Goal: Find specific page/section: Find specific page/section

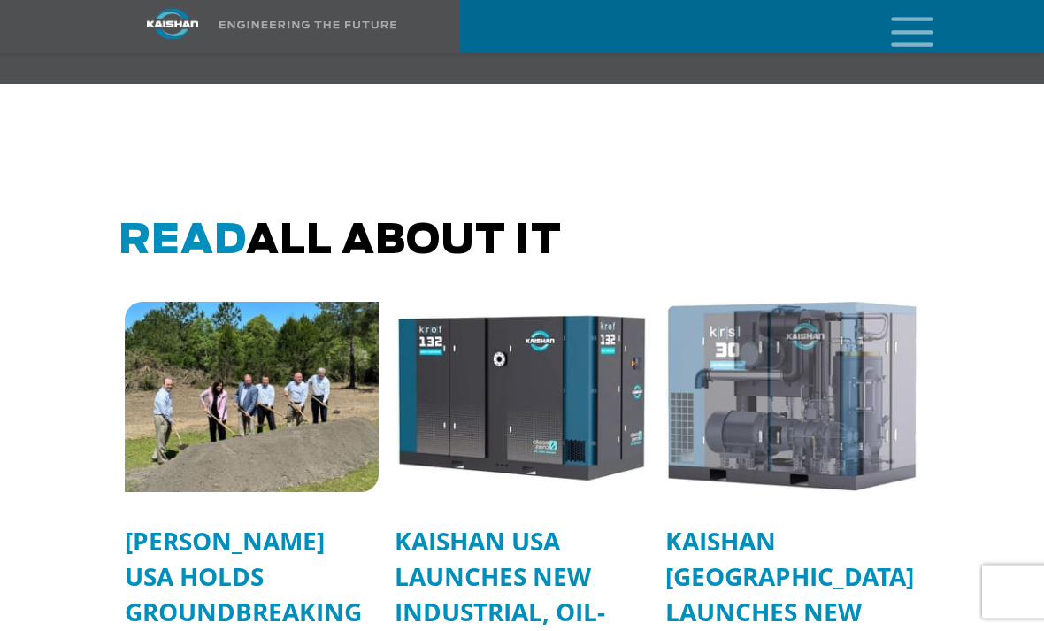
scroll to position [4893, 0]
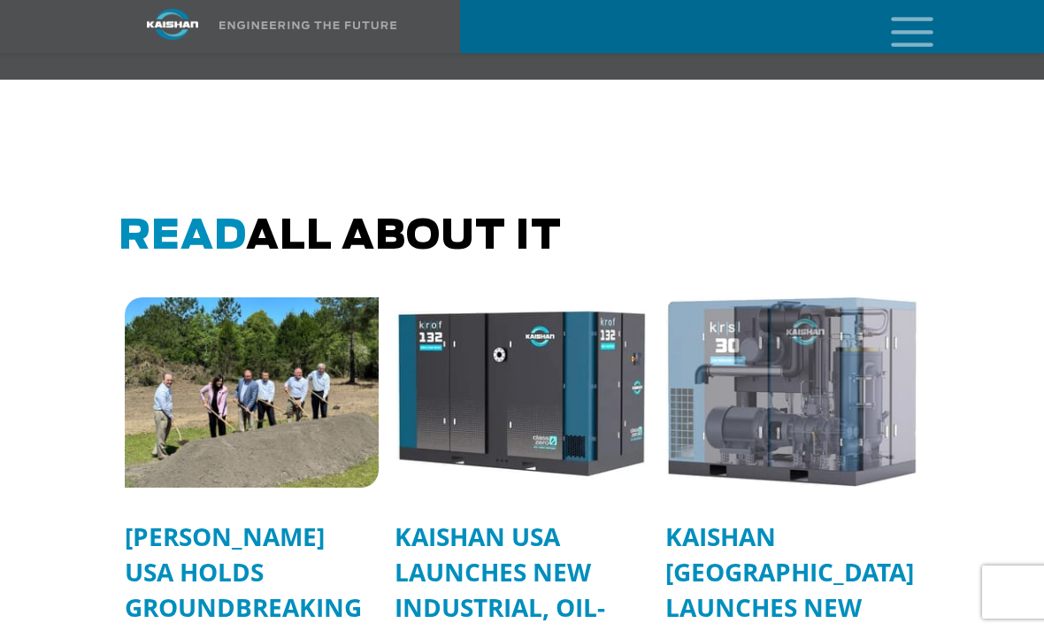
click at [258, 409] on img at bounding box center [252, 392] width 254 height 190
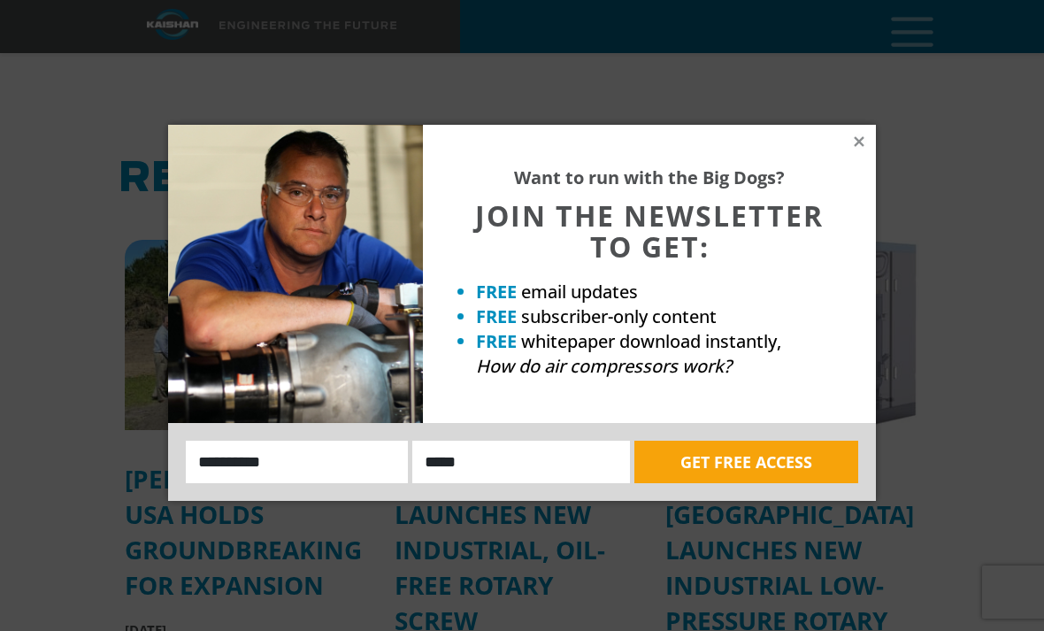
click at [857, 140] on icon at bounding box center [859, 141] width 10 height 10
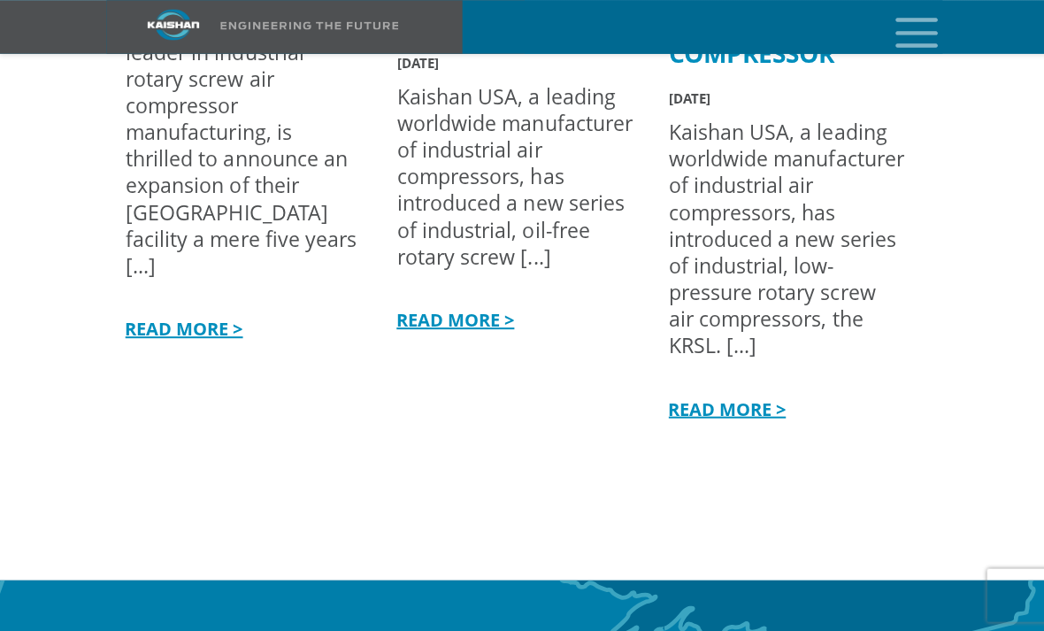
scroll to position [5432, 0]
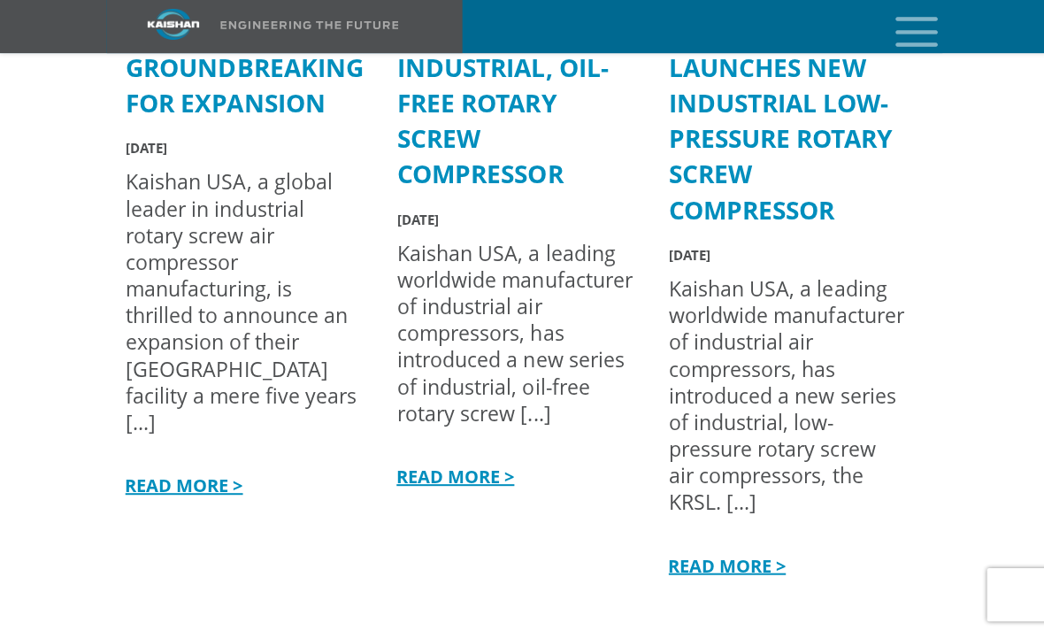
click at [901, 42] on icon "mobile menu" at bounding box center [912, 30] width 57 height 55
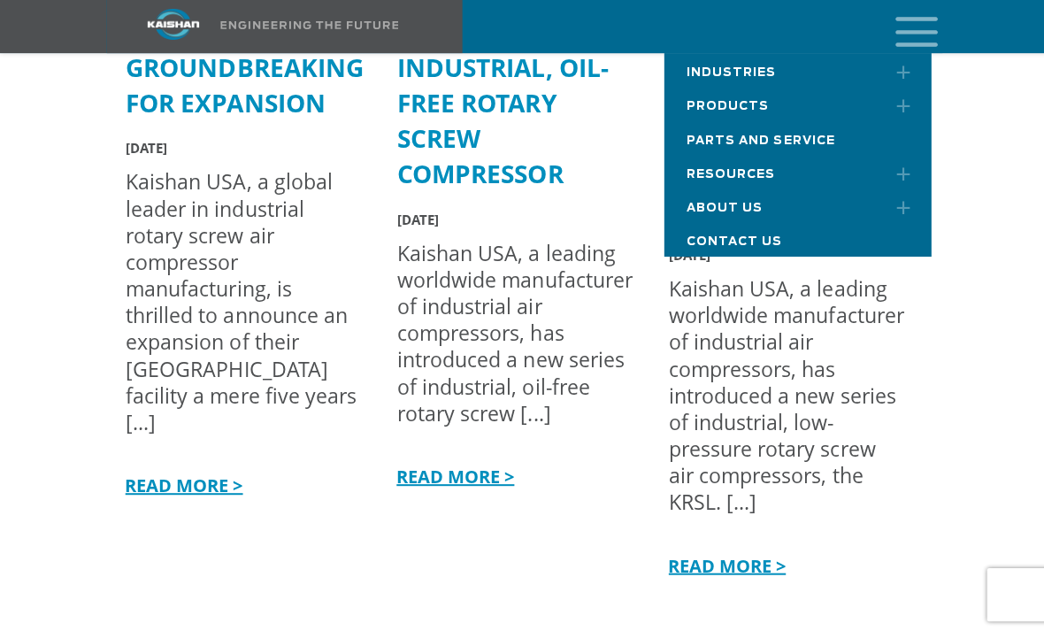
click at [898, 213] on link "Toggle submenu" at bounding box center [891, 207] width 44 height 39
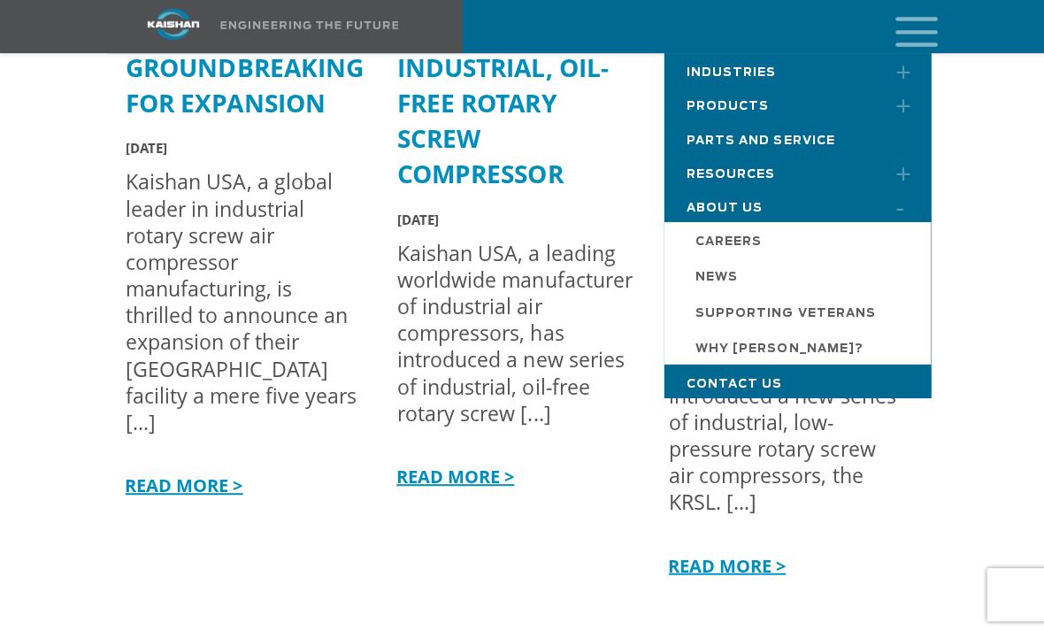
click at [977, 198] on div at bounding box center [522, 137] width 1044 height 1194
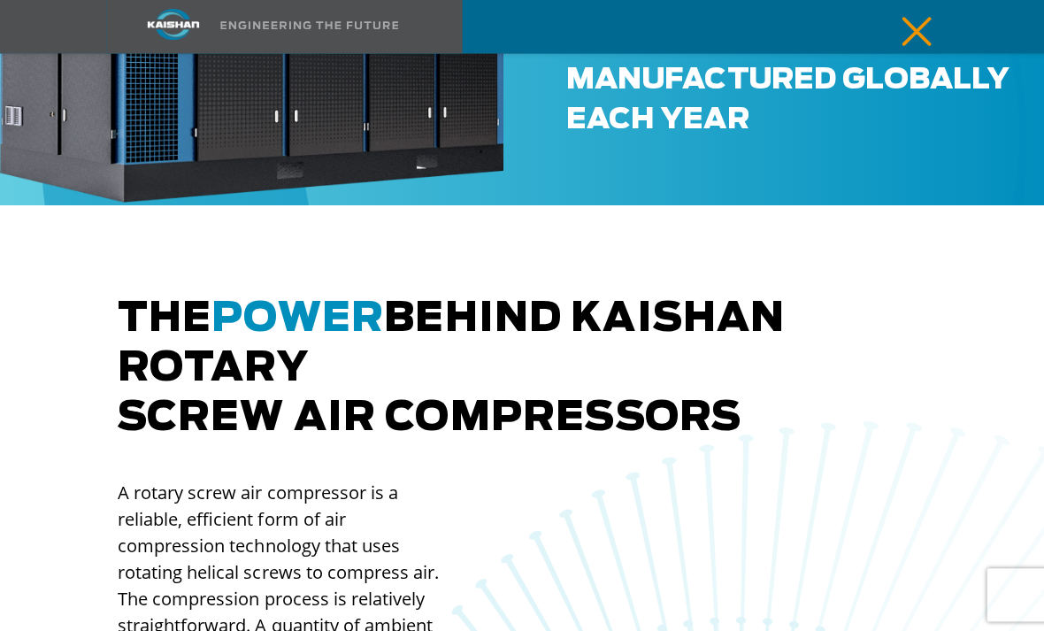
scroll to position [0, 0]
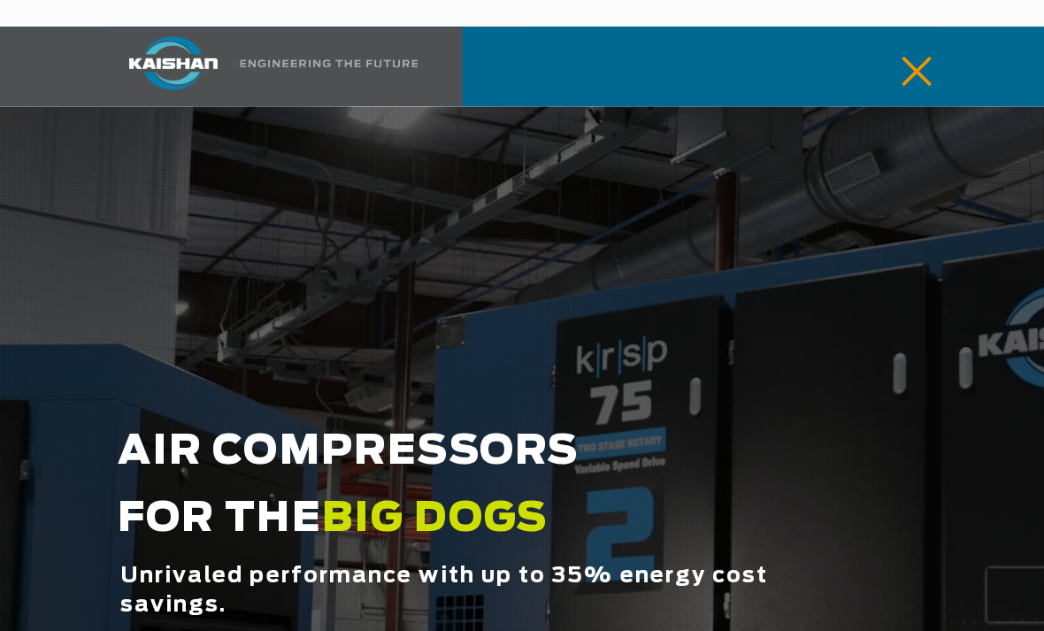
click at [903, 62] on icon "mobile menu" at bounding box center [912, 69] width 57 height 55
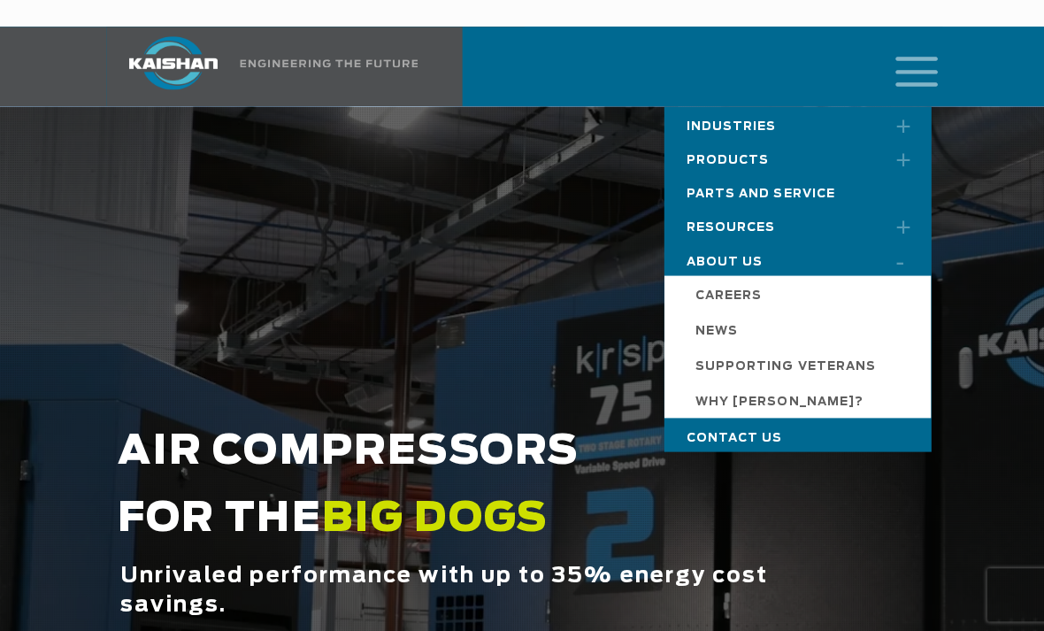
click at [750, 430] on span "Contact Us" at bounding box center [731, 436] width 96 height 12
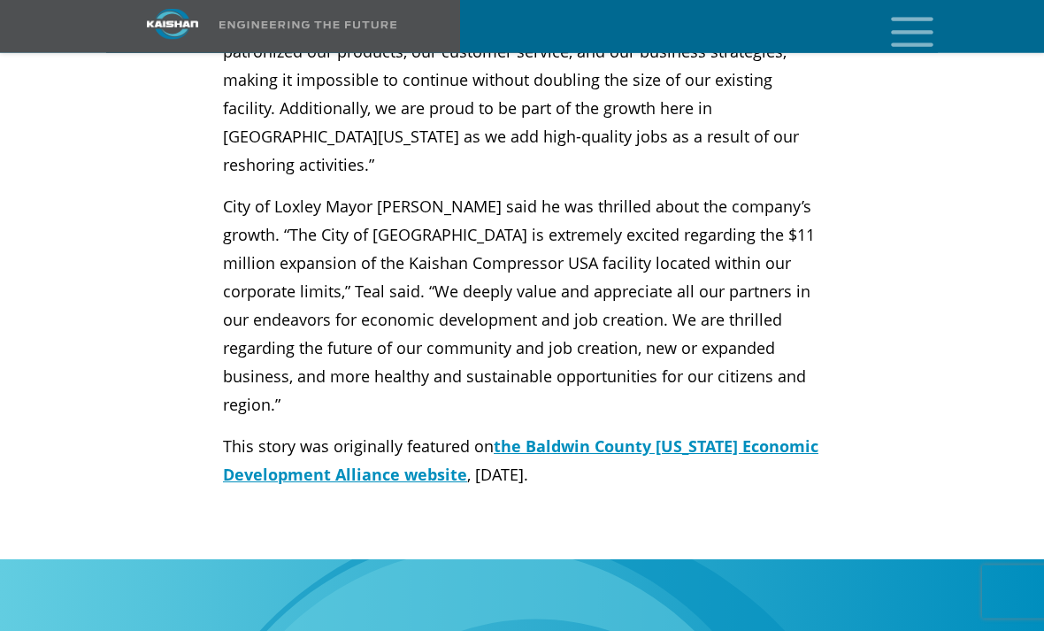
scroll to position [1448, 0]
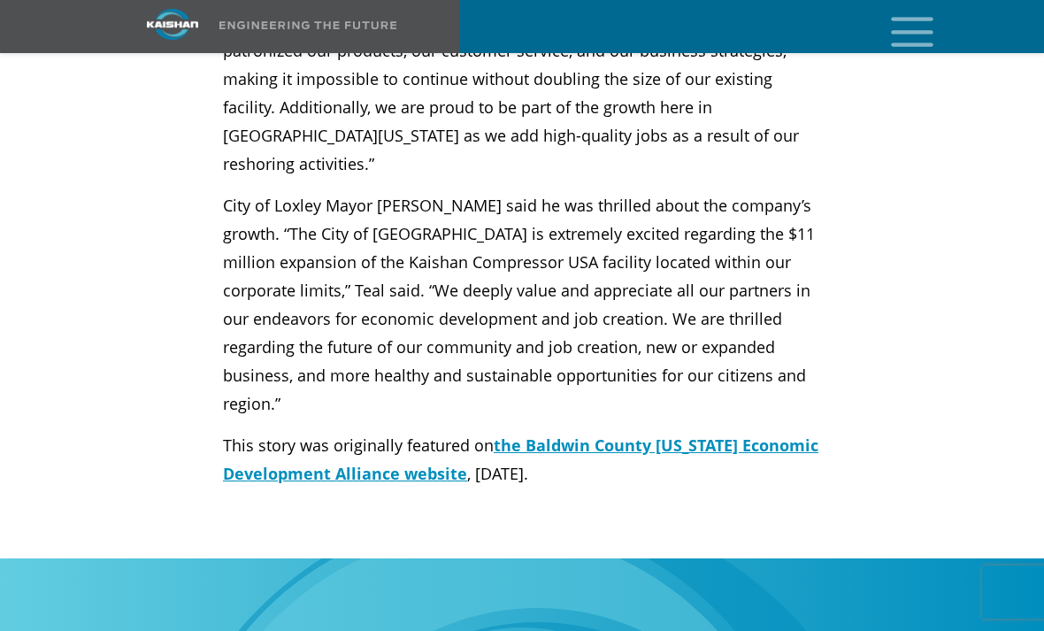
click at [780, 434] on span "the Baldwin County [US_STATE] Economic Development Alliance website" at bounding box center [521, 459] width 596 height 50
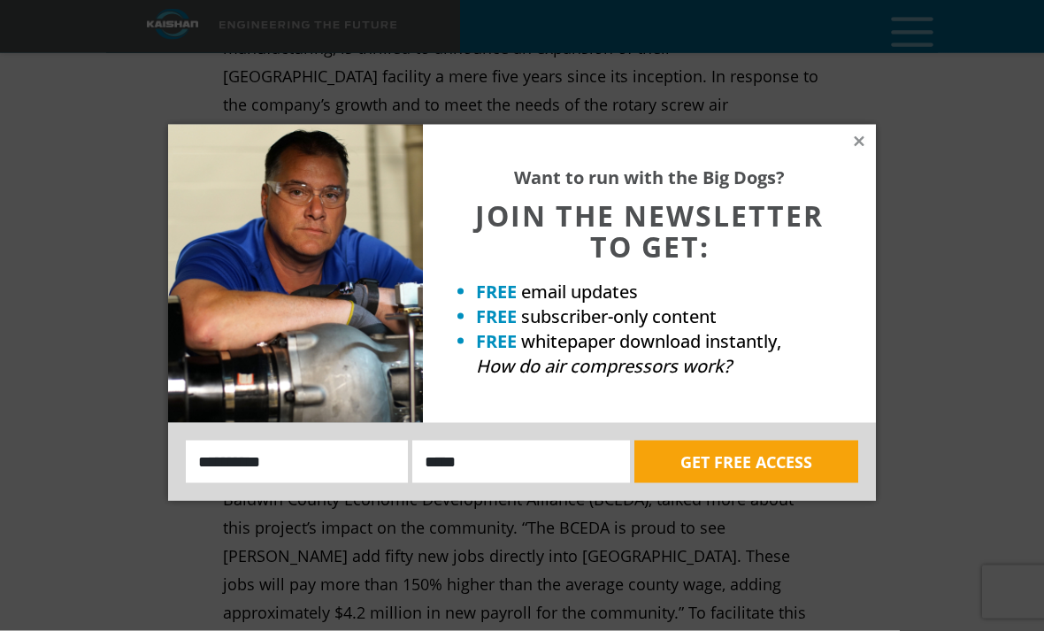
scroll to position [0, 0]
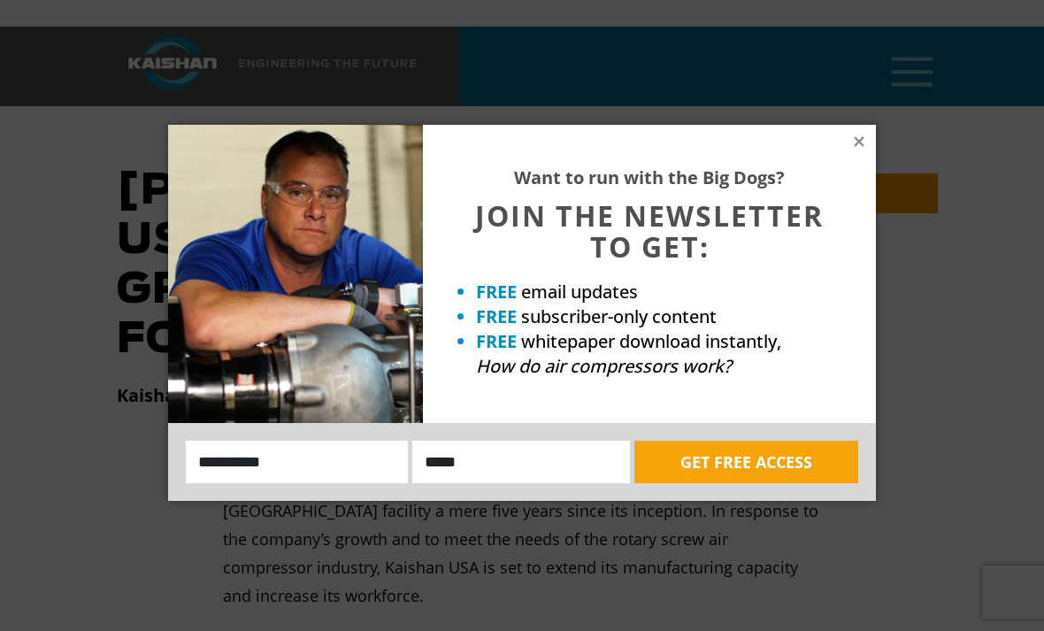
click at [872, 139] on div "Want to run with the Big Dogs? JOIN THE NEWSLETTER TO GET: FREE email updates F…" at bounding box center [649, 274] width 453 height 298
click at [863, 147] on icon at bounding box center [859, 142] width 16 height 16
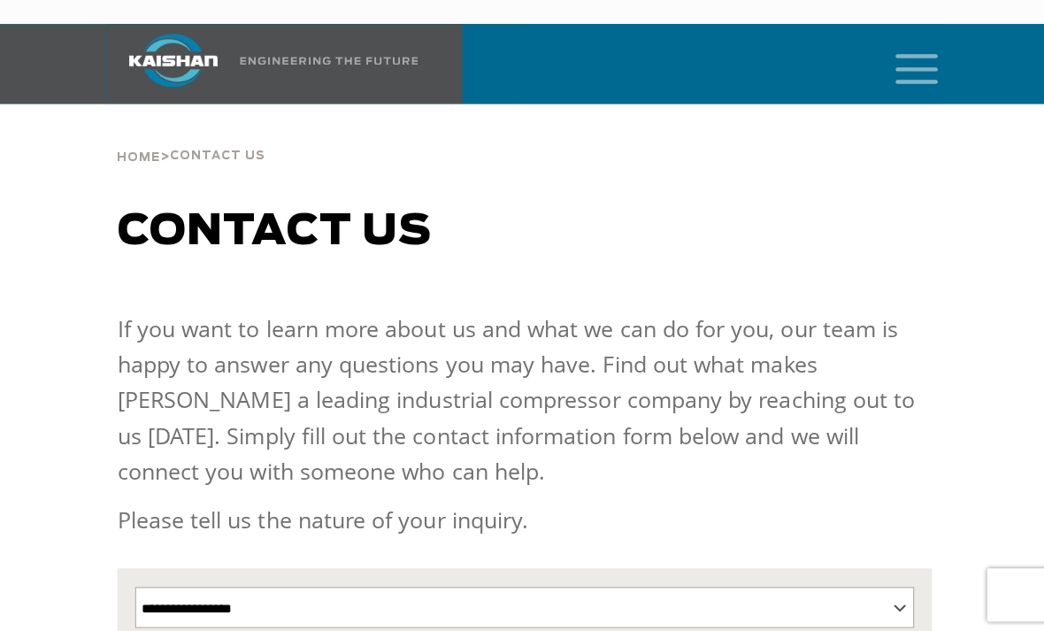
scroll to position [4, 0]
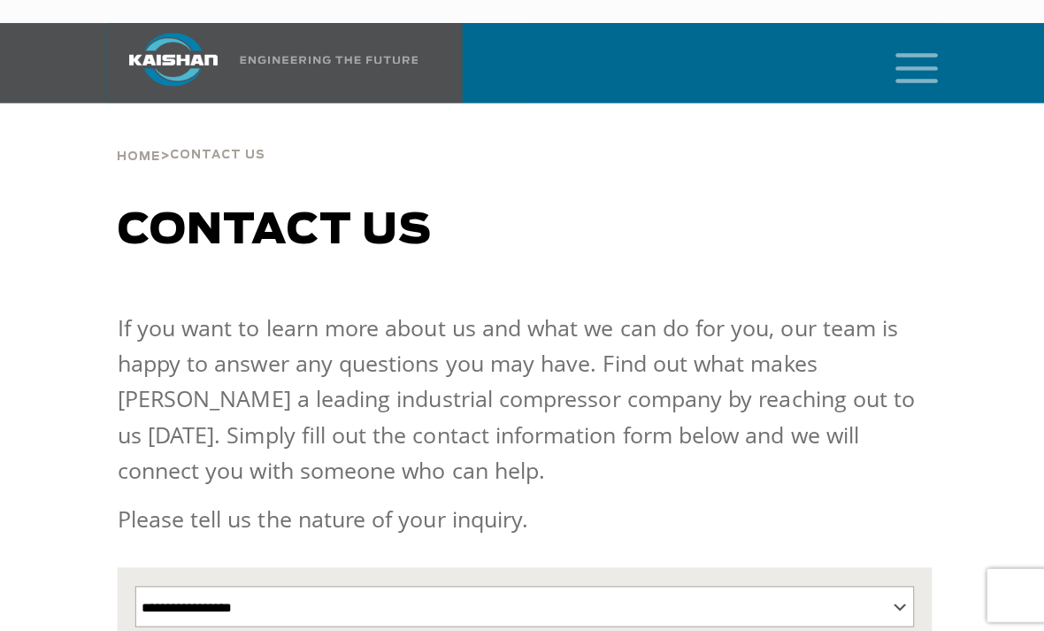
click at [900, 46] on icon "mobile menu" at bounding box center [912, 66] width 57 height 55
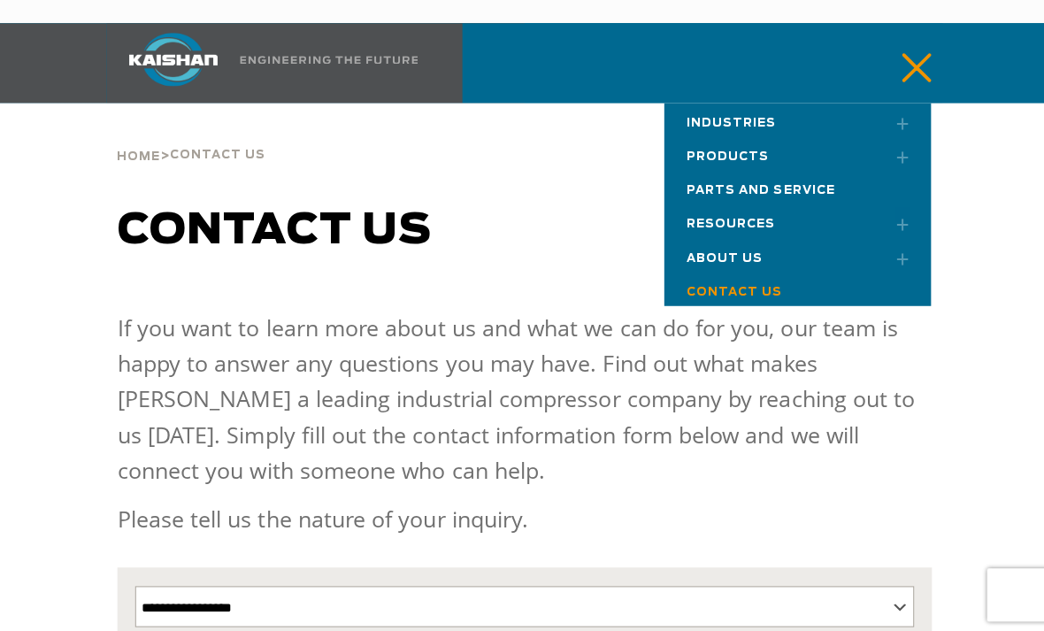
click at [894, 136] on link "Toggle submenu" at bounding box center [891, 155] width 44 height 39
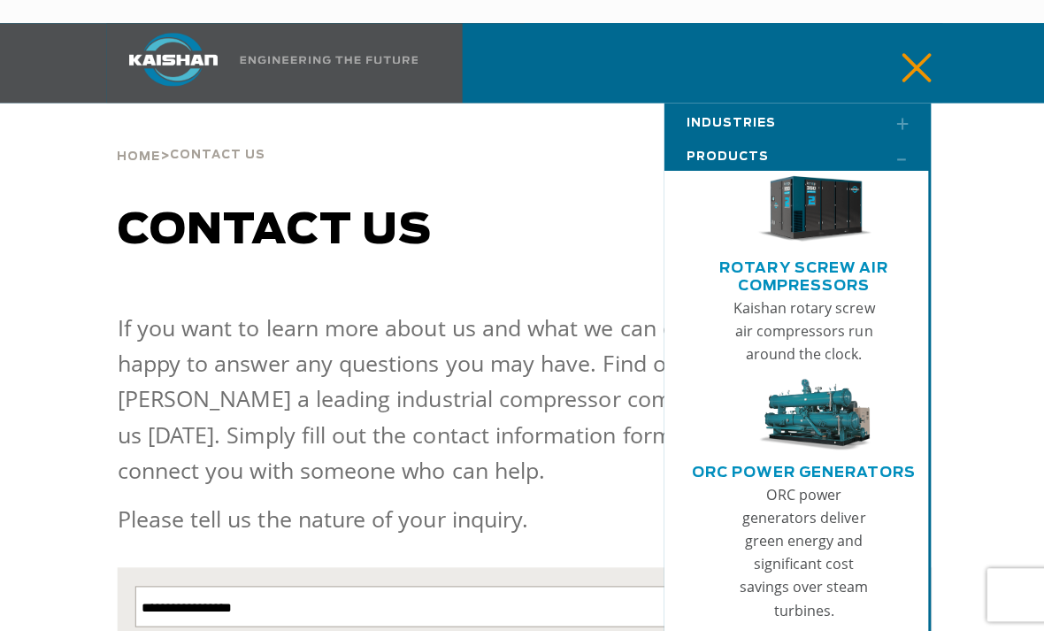
click at [897, 103] on link "Toggle submenu" at bounding box center [891, 122] width 44 height 39
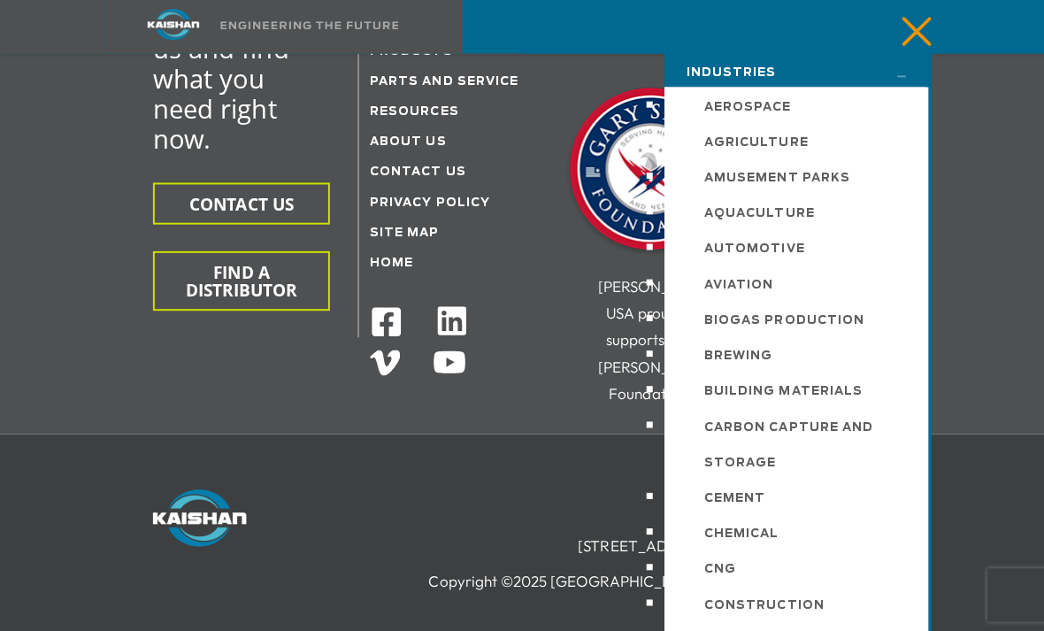
scroll to position [789, 0]
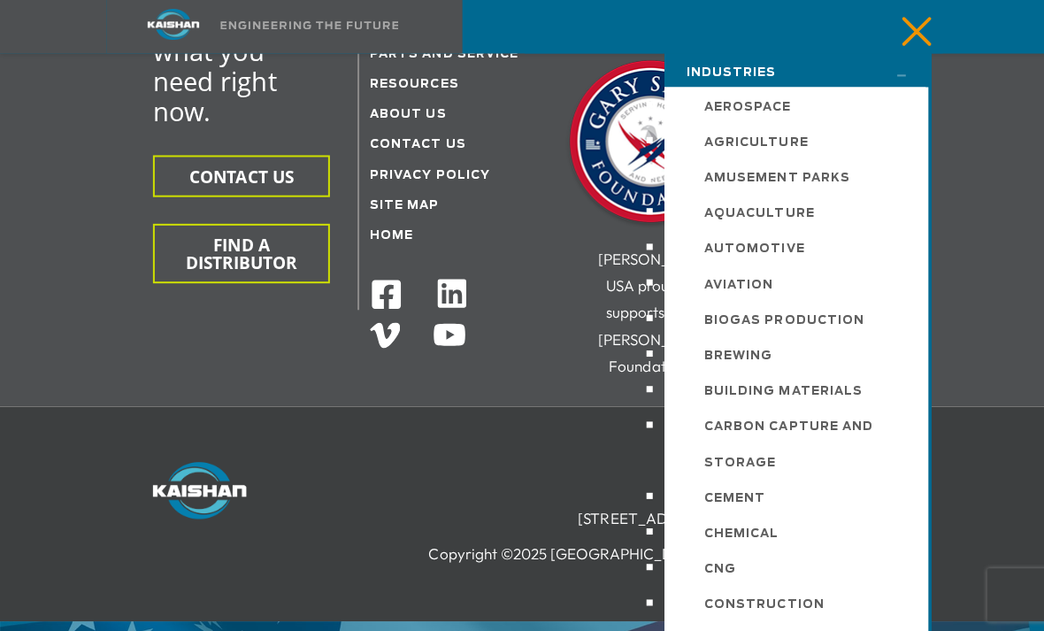
click at [899, 73] on link "Toggle submenu" at bounding box center [891, 72] width 44 height 39
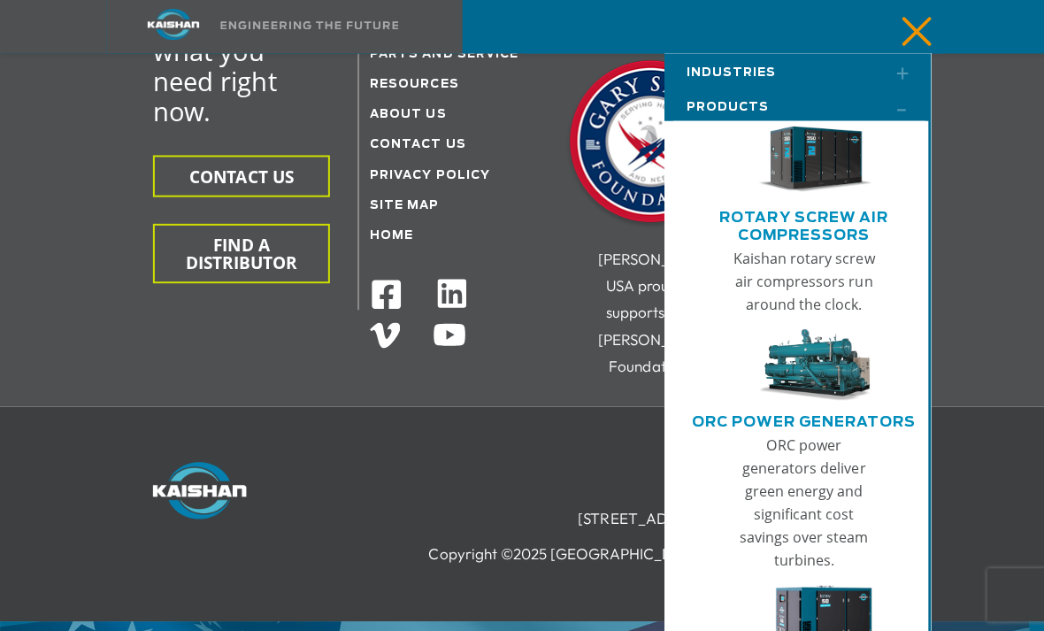
click at [907, 30] on icon "mobile menu" at bounding box center [912, 30] width 57 height 55
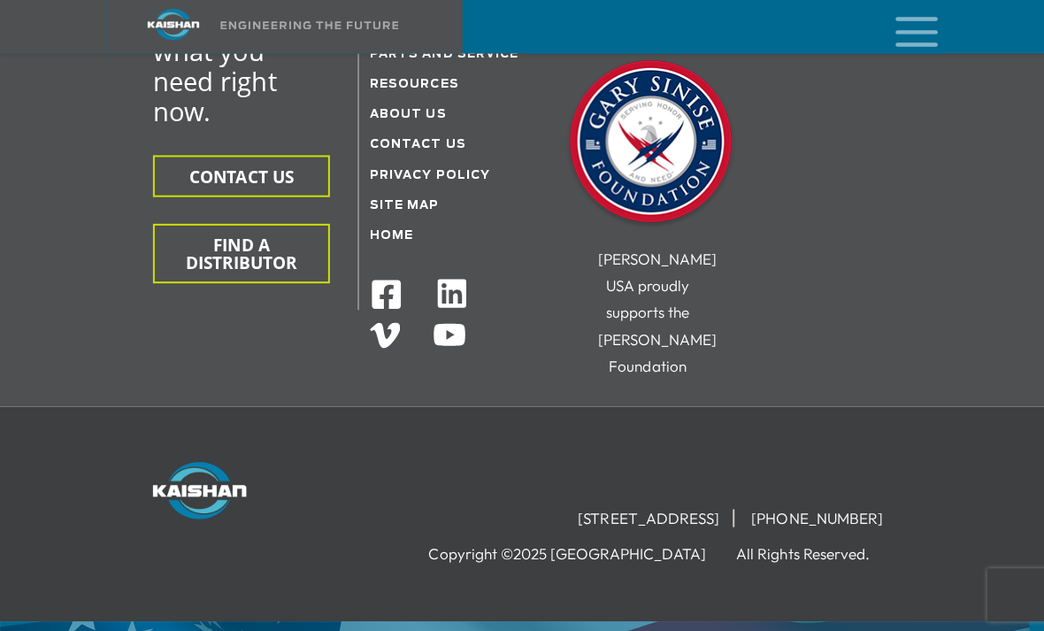
click at [908, 41] on icon "mobile menu" at bounding box center [912, 30] width 57 height 55
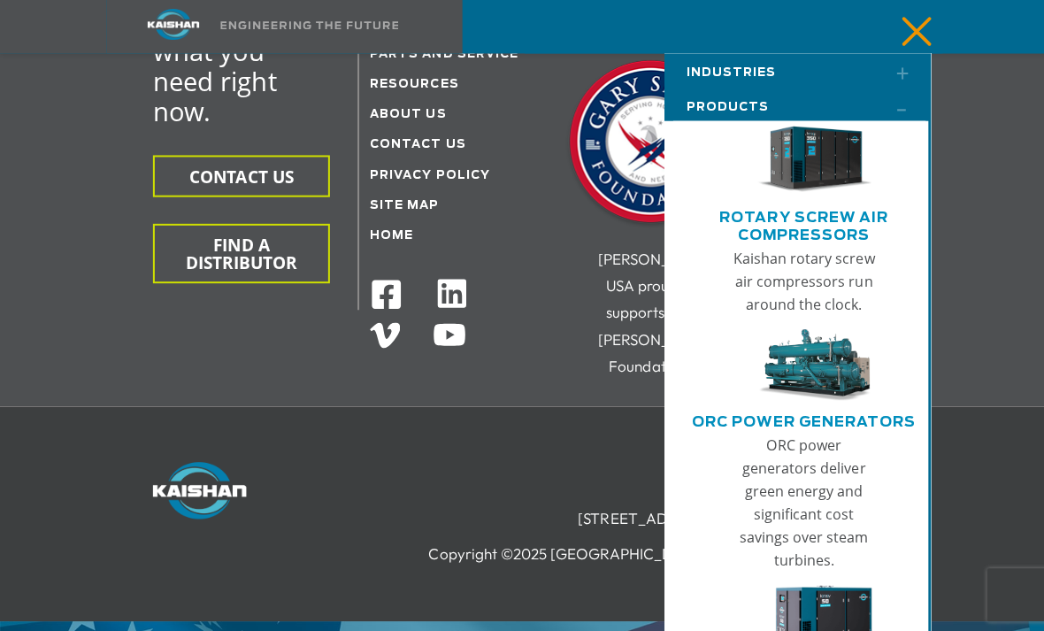
click at [900, 110] on link "Toggle submenu" at bounding box center [891, 106] width 44 height 39
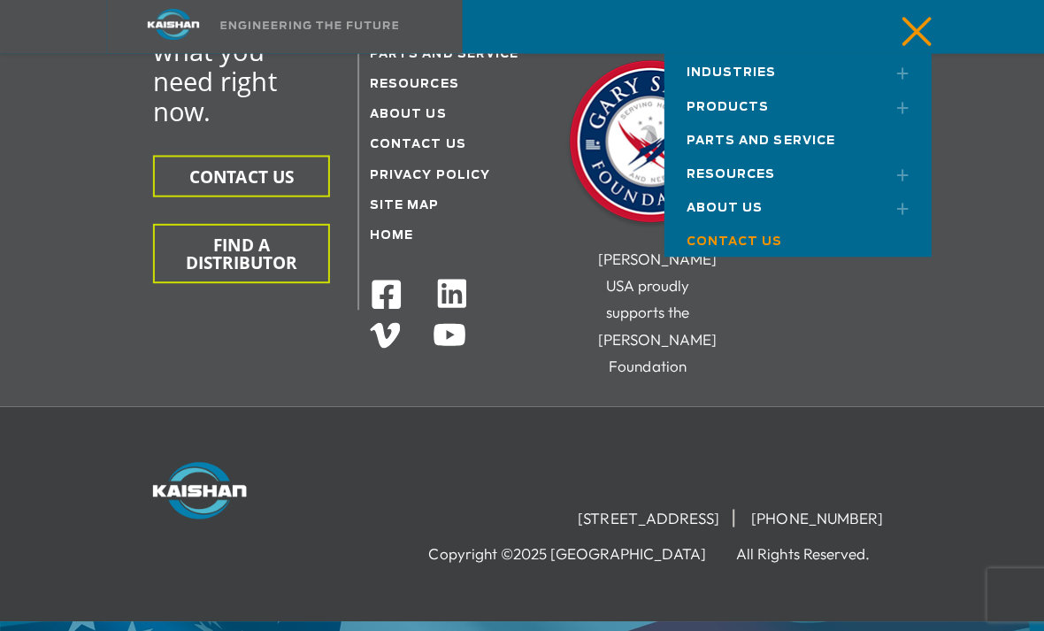
click at [898, 200] on link "Toggle submenu" at bounding box center [891, 207] width 44 height 39
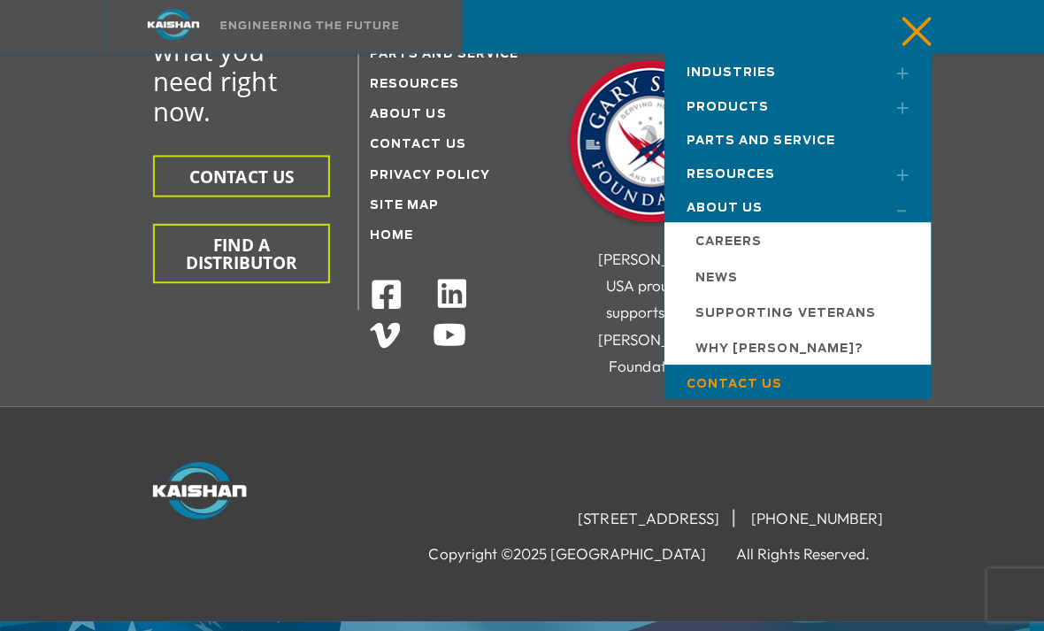
click at [729, 273] on span "News" at bounding box center [713, 277] width 42 height 12
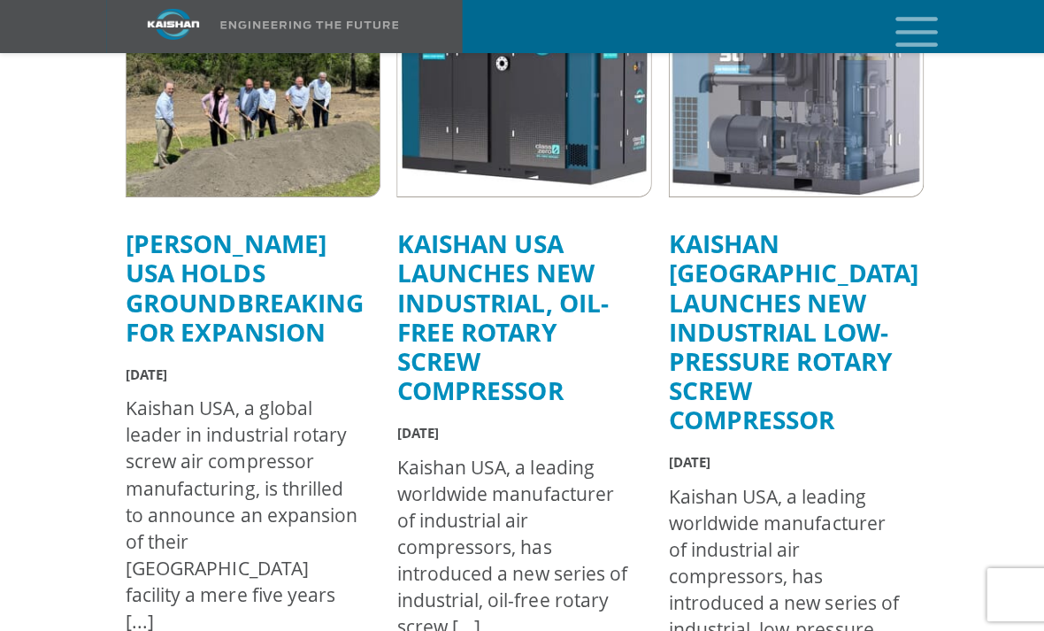
scroll to position [662, 0]
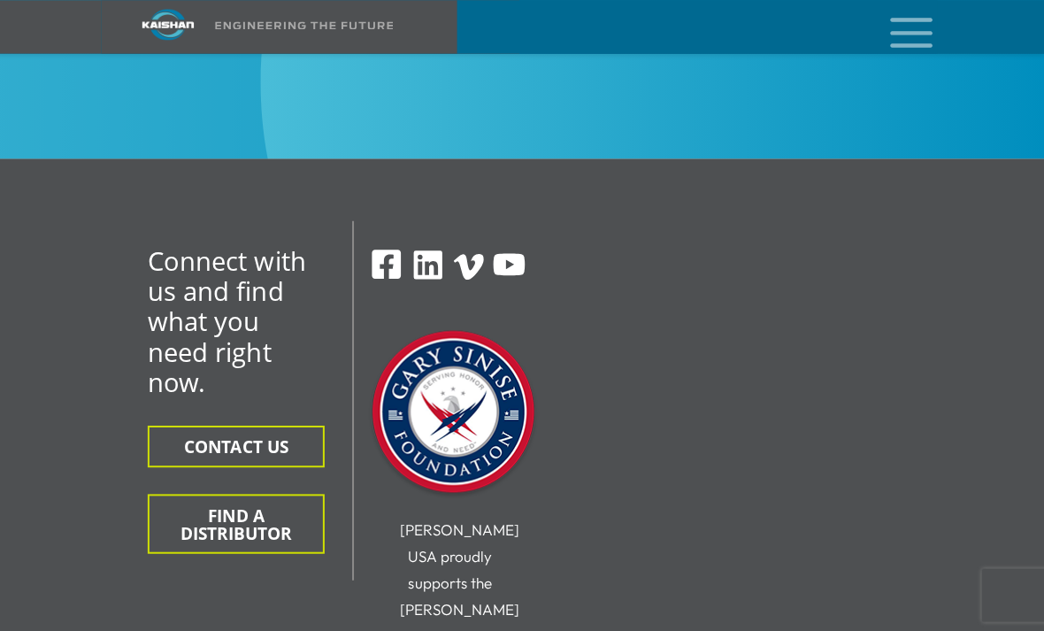
scroll to position [2500, 0]
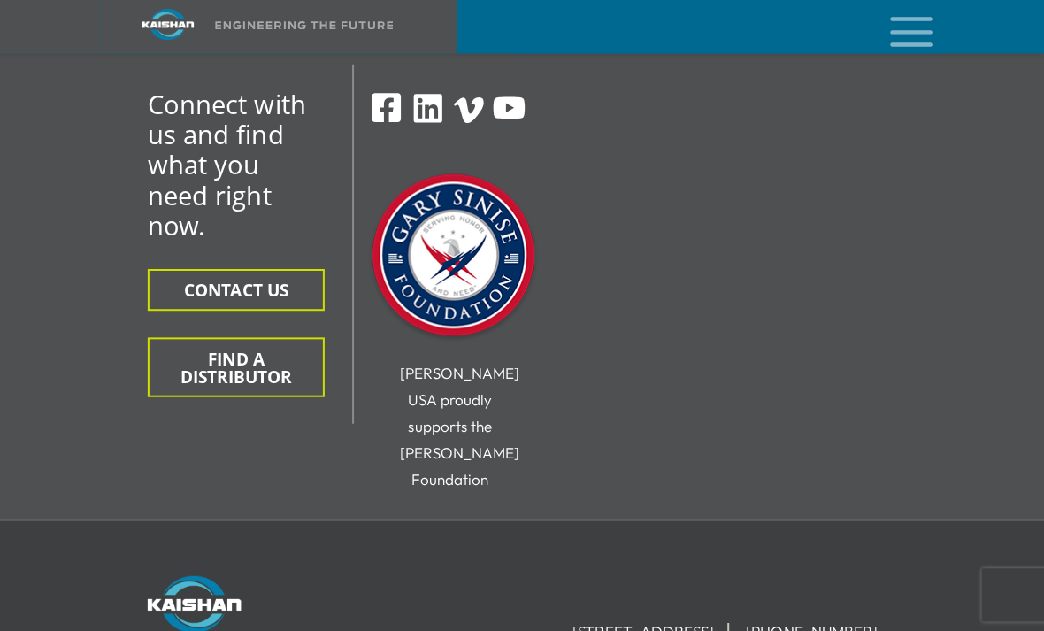
click at [665, 365] on div "Connect with us and find what you need right now. CONTACT US FIND A DISTRIBUTOR…" at bounding box center [522, 290] width 832 height 453
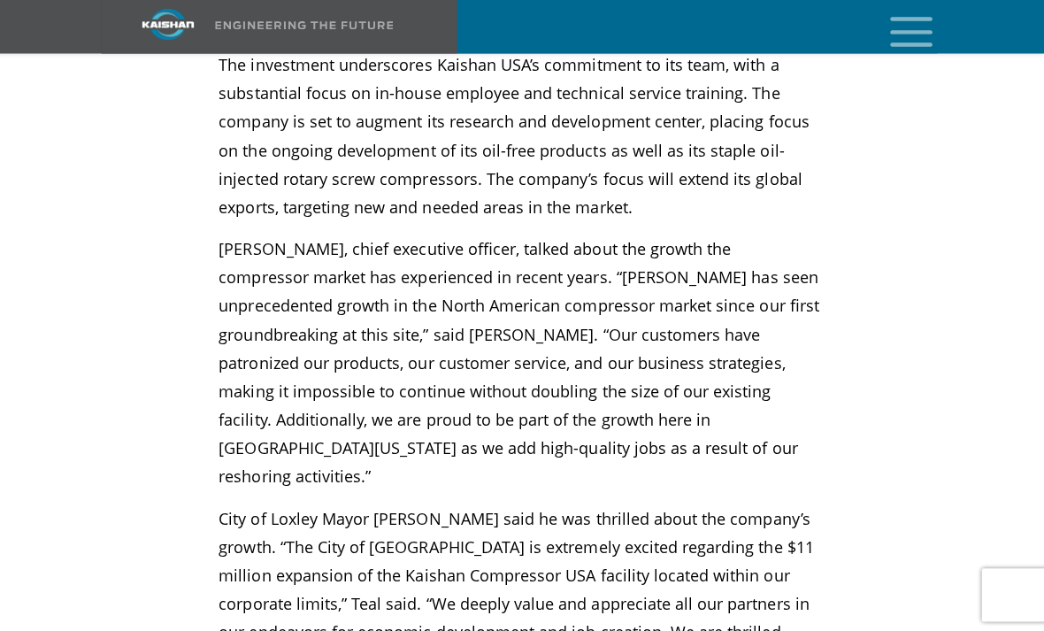
scroll to position [1136, 0]
